Goal: Check status

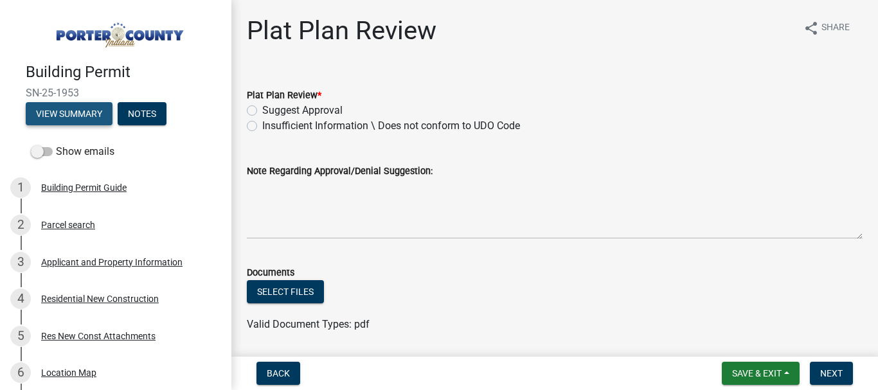
click at [80, 116] on button "View Summary" at bounding box center [69, 113] width 87 height 23
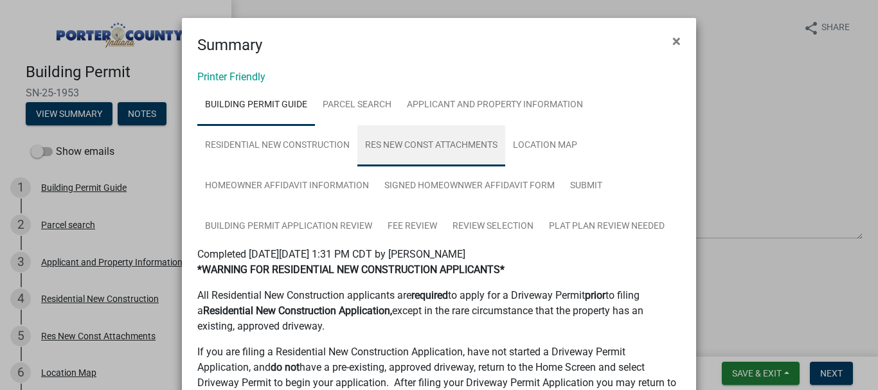
click at [414, 146] on link "Res New Const Attachments" at bounding box center [431, 145] width 148 height 41
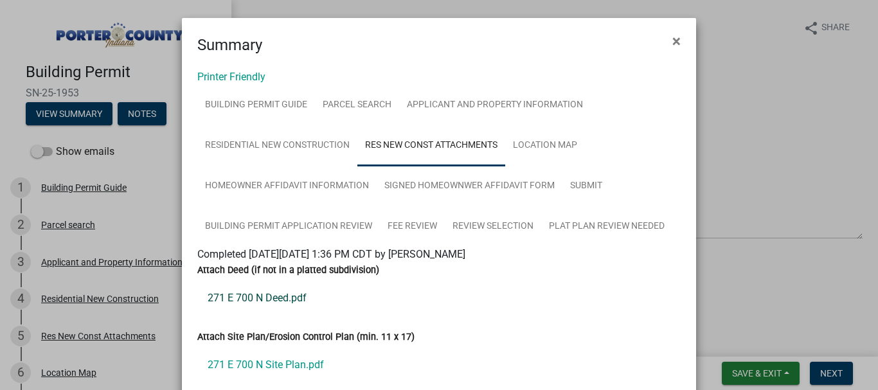
scroll to position [64, 0]
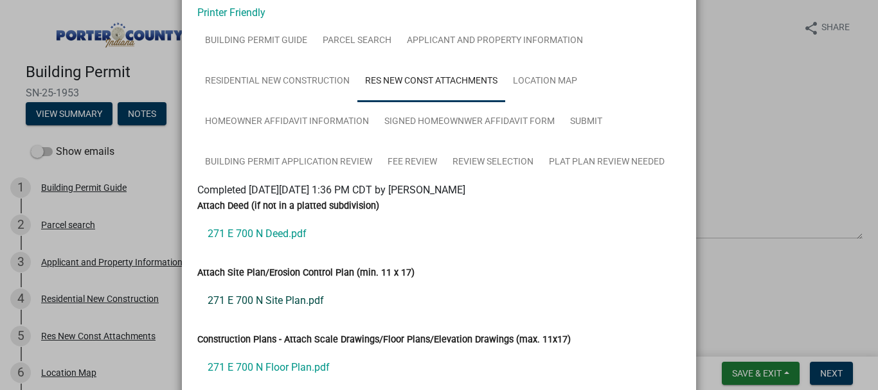
click at [254, 302] on link "271 E 700 N Site Plan.pdf" at bounding box center [438, 300] width 483 height 31
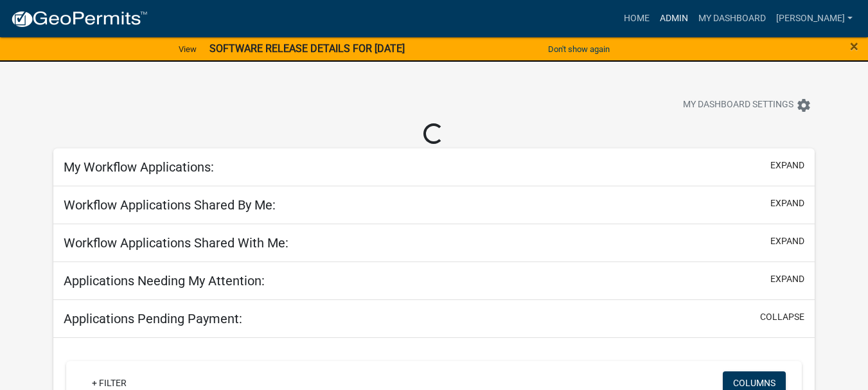
click at [693, 19] on link "Admin" at bounding box center [674, 18] width 39 height 24
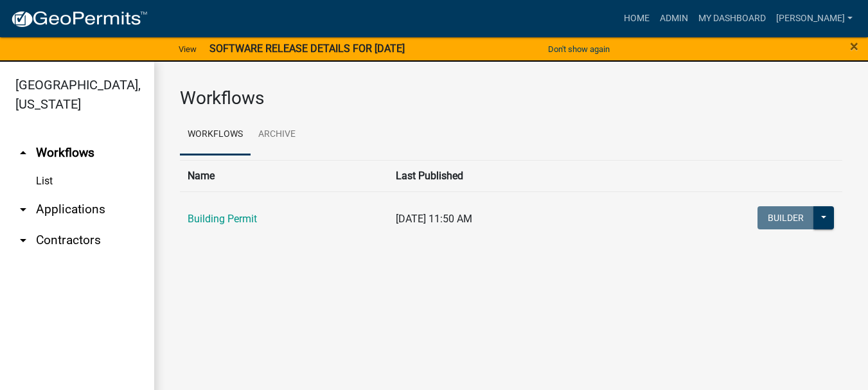
click at [51, 194] on link "arrow_drop_down Applications" at bounding box center [77, 209] width 154 height 31
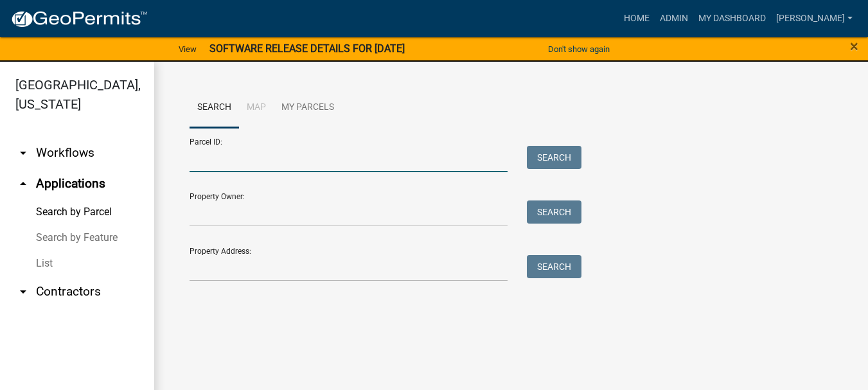
click at [211, 155] on input "Parcel ID:" at bounding box center [349, 159] width 318 height 26
paste input "64-15-24-101-003.000-013"
type input "64-15-24-101-003.000-013"
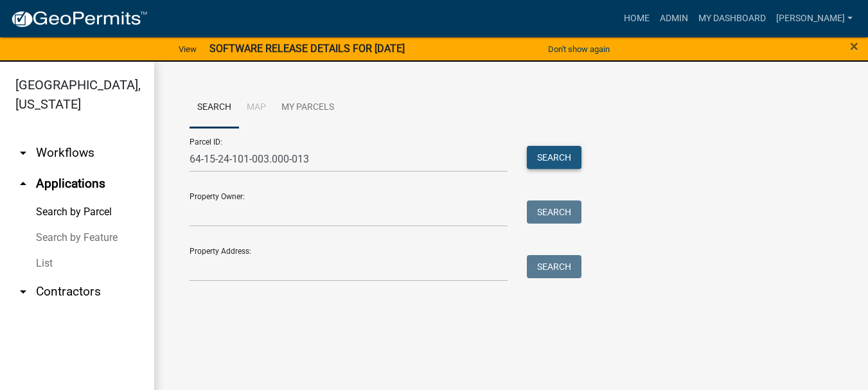
click at [566, 157] on button "Search" at bounding box center [554, 157] width 55 height 23
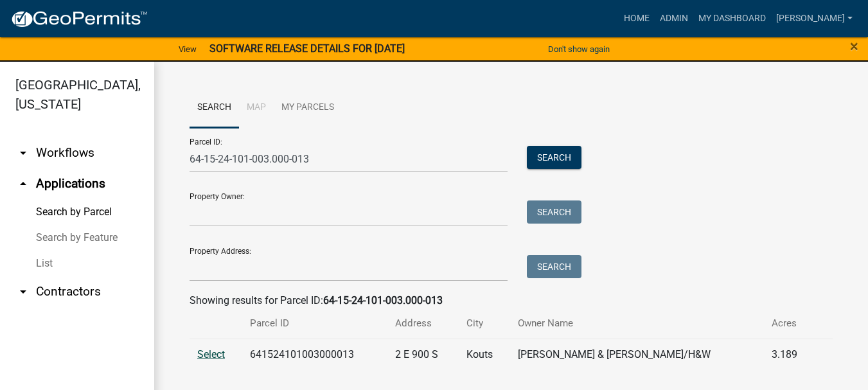
click at [213, 355] on span "Select" at bounding box center [211, 354] width 28 height 12
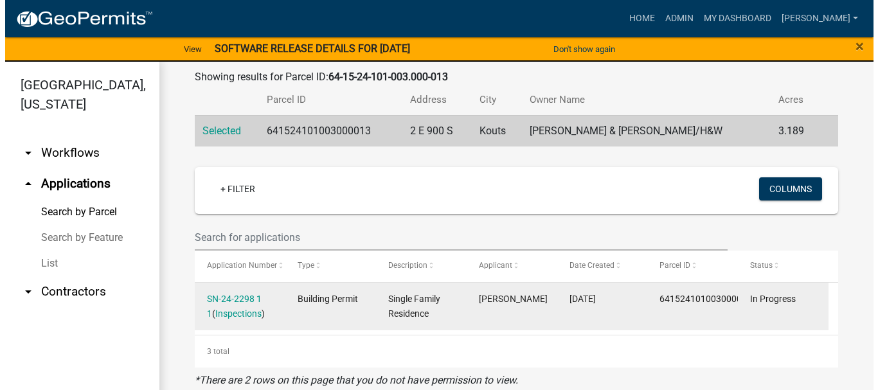
scroll to position [233, 0]
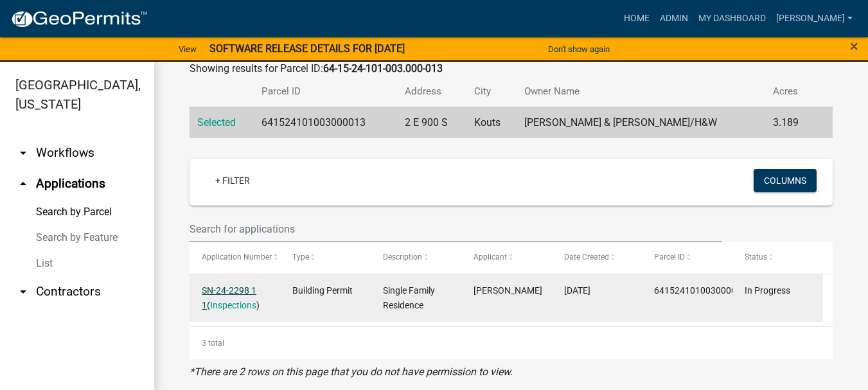
click at [224, 291] on link "SN-24-2298 1 1" at bounding box center [229, 297] width 55 height 25
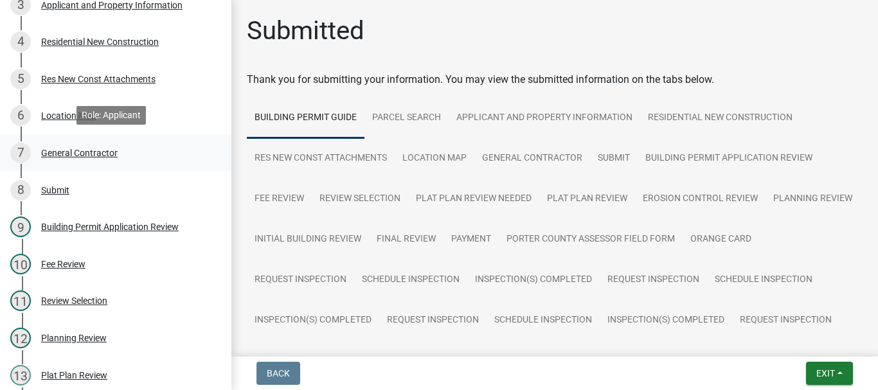
scroll to position [321, 0]
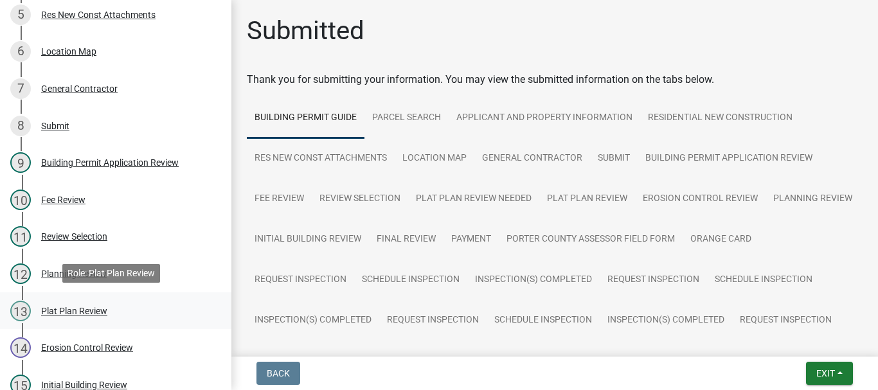
click at [74, 306] on div "Plat Plan Review" at bounding box center [74, 310] width 66 height 9
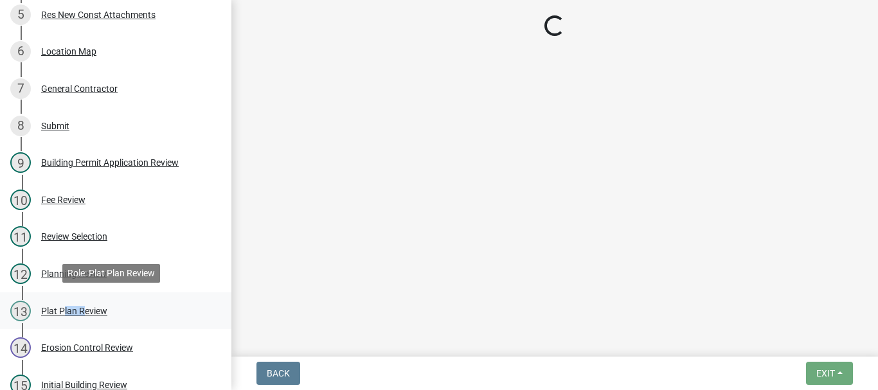
click at [74, 306] on div "Plat Plan Review" at bounding box center [74, 310] width 66 height 9
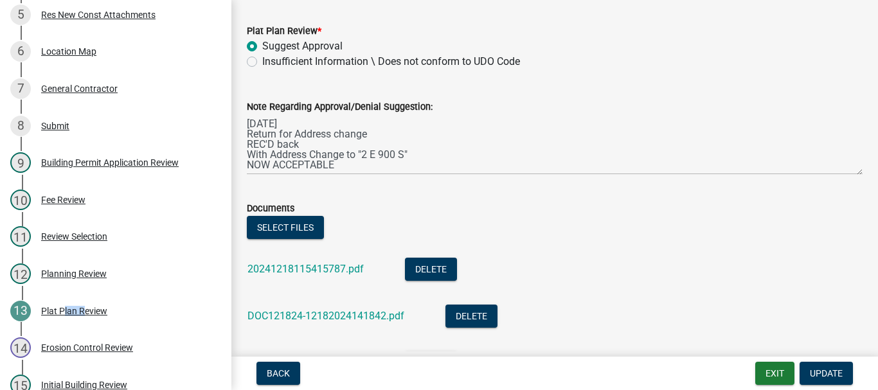
scroll to position [128, 0]
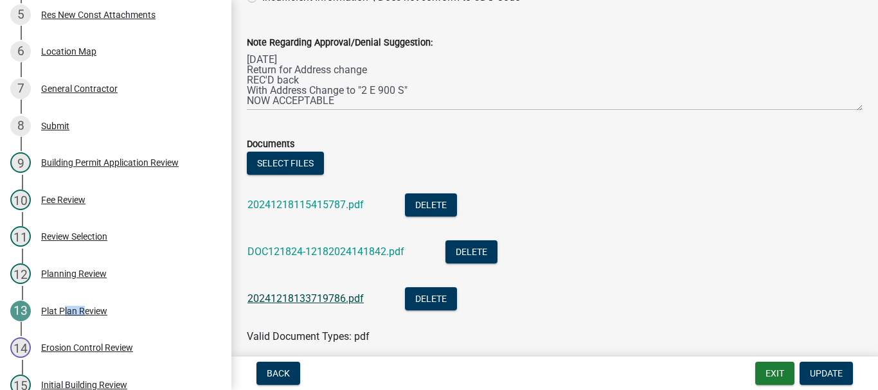
click at [333, 300] on link "20241218133719786.pdf" at bounding box center [305, 298] width 116 height 12
